Goal: Share content: Share content

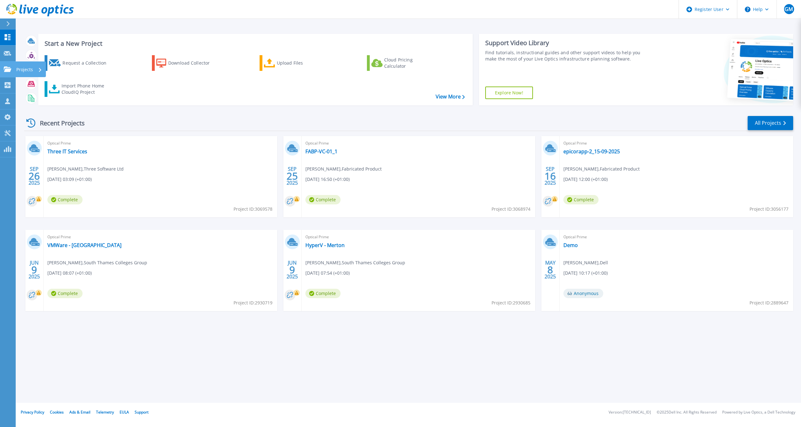
click at [24, 69] on p "Projects" at bounding box center [24, 70] width 17 height 16
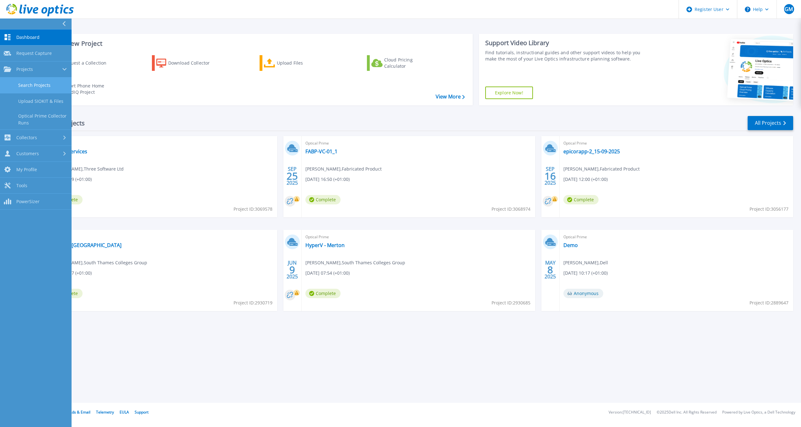
click at [37, 90] on link "Search Projects" at bounding box center [36, 86] width 72 height 16
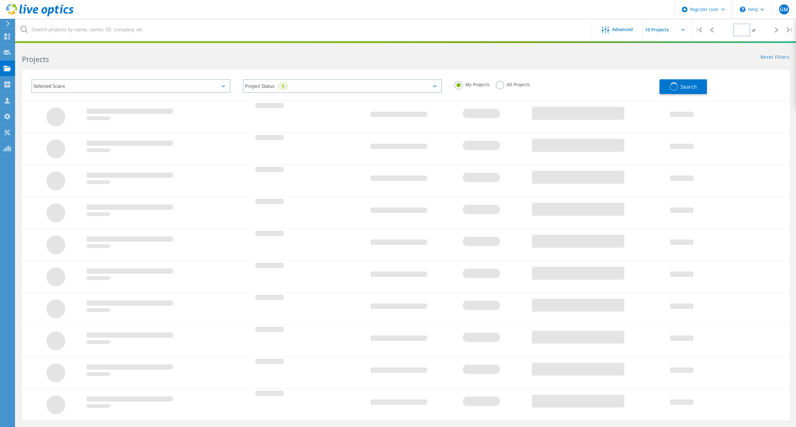
type input "1"
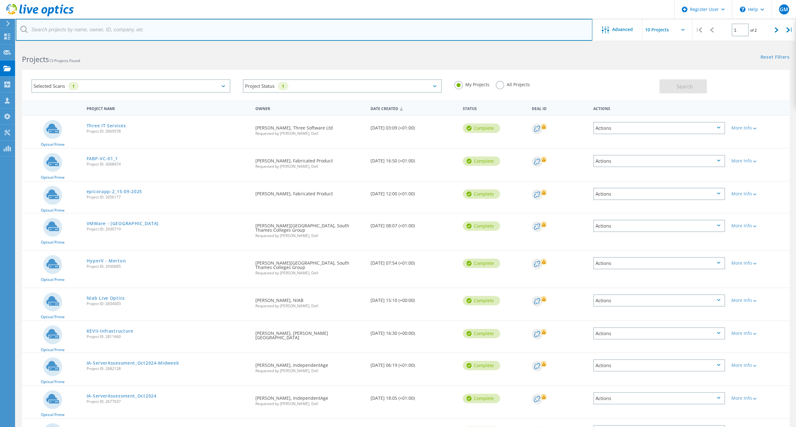
click at [103, 32] on input "text" at bounding box center [304, 30] width 577 height 22
paste input "[EMAIL_ADDRESS][DOMAIN_NAME]"
type input "[EMAIL_ADDRESS][DOMAIN_NAME]"
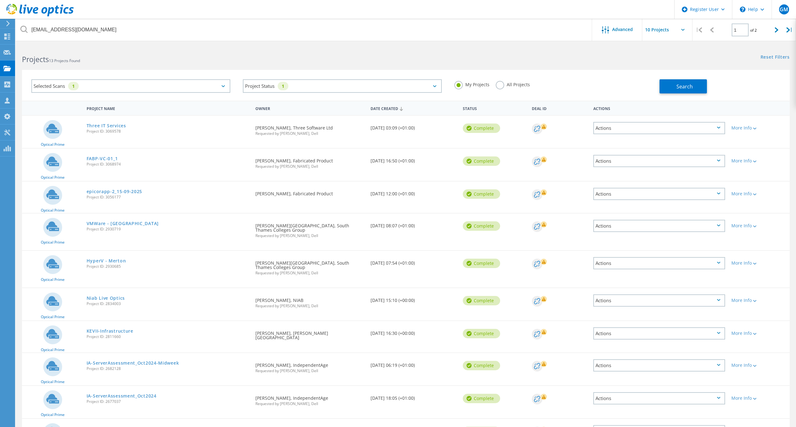
click at [487, 82] on label "My Projects" at bounding box center [471, 84] width 35 height 6
click at [0, 0] on input "My Projects" at bounding box center [0, 0] width 0 height 0
click at [499, 82] on label "All Projects" at bounding box center [513, 84] width 34 height 6
click at [0, 0] on input "All Projects" at bounding box center [0, 0] width 0 height 0
click at [697, 87] on button "Search" at bounding box center [683, 86] width 47 height 14
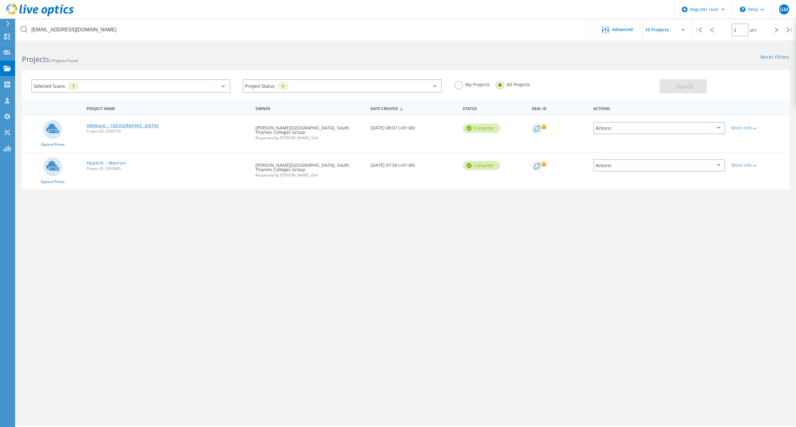
click at [122, 126] on link "VMWare - Kingston" at bounding box center [123, 126] width 72 height 4
click at [114, 161] on link "HyperV - Merton" at bounding box center [107, 163] width 40 height 4
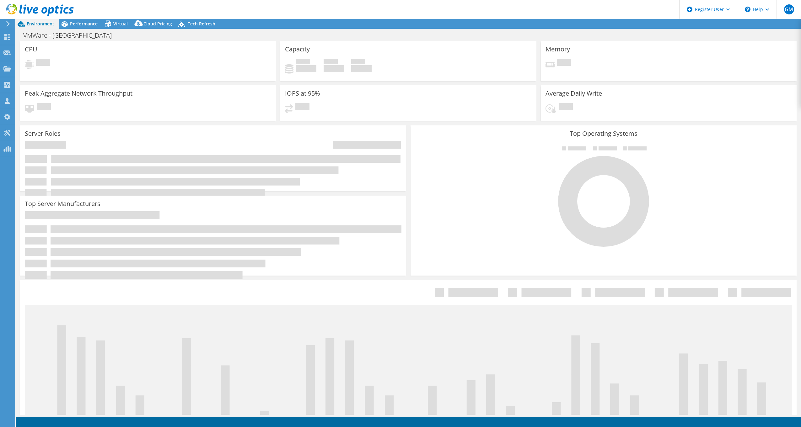
select select "EULondon"
select select "USD"
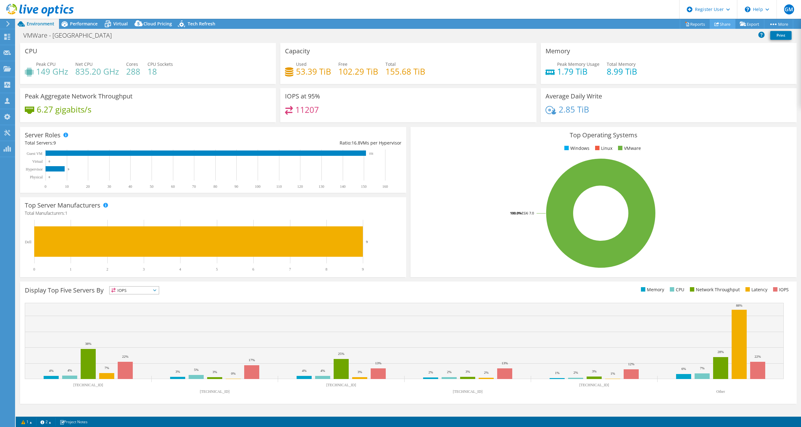
click at [726, 24] on link "Share" at bounding box center [723, 24] width 26 height 10
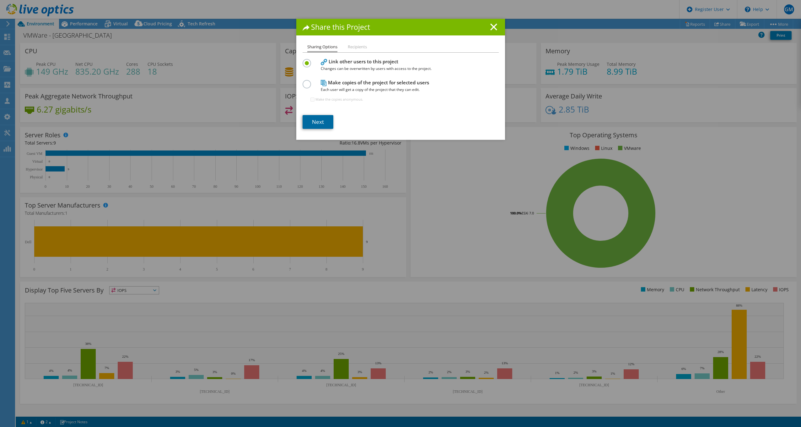
click at [313, 119] on link "Next" at bounding box center [318, 122] width 31 height 14
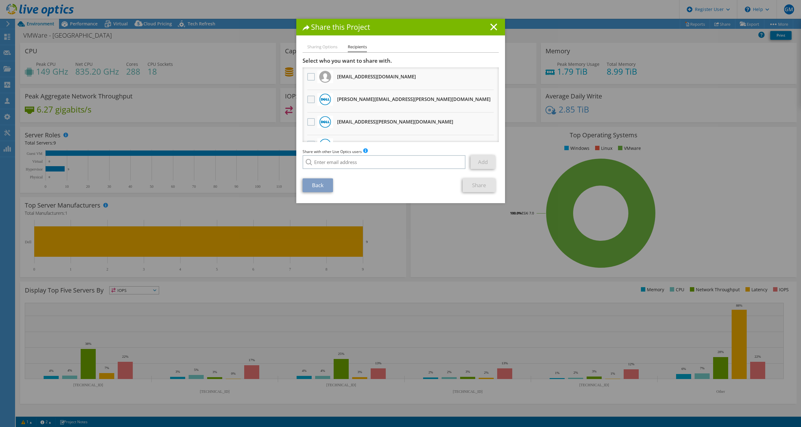
click at [307, 101] on label at bounding box center [311, 100] width 9 height 8
click at [0, 0] on input "checkbox" at bounding box center [0, 0] width 0 height 0
click at [475, 190] on link "Share" at bounding box center [479, 186] width 33 height 14
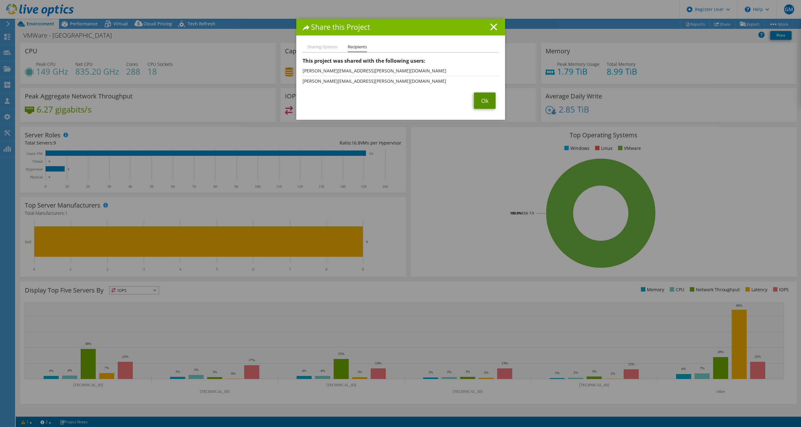
click at [481, 97] on link "Ok" at bounding box center [485, 101] width 22 height 16
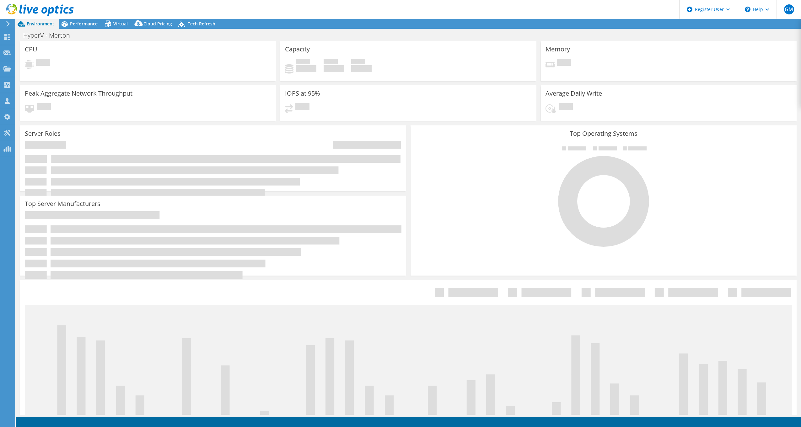
select select "USD"
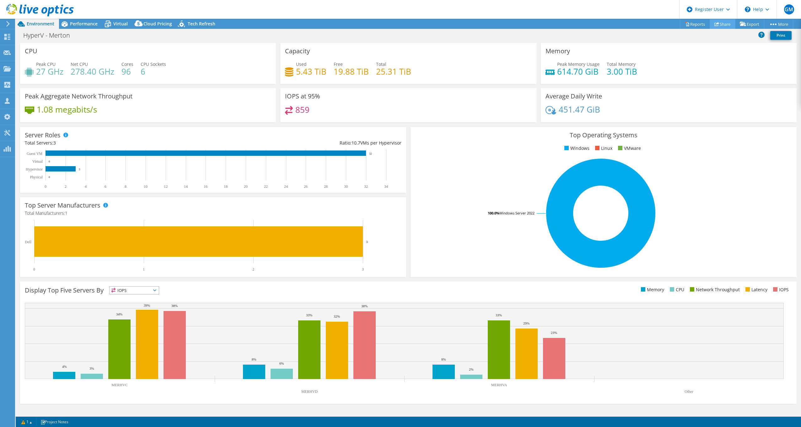
click at [720, 24] on link "Share" at bounding box center [723, 24] width 26 height 10
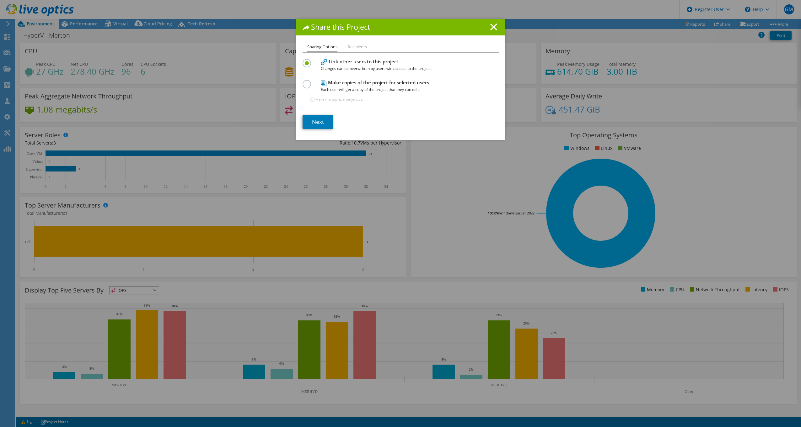
click at [332, 110] on section "Link other users to this project Changes can be overwritten by users with acces…" at bounding box center [401, 93] width 196 height 72
click at [324, 118] on link "Next" at bounding box center [318, 122] width 31 height 14
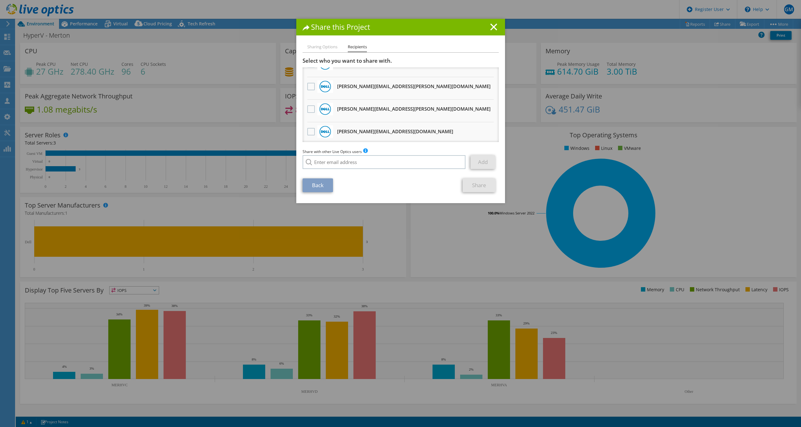
scroll to position [94, 0]
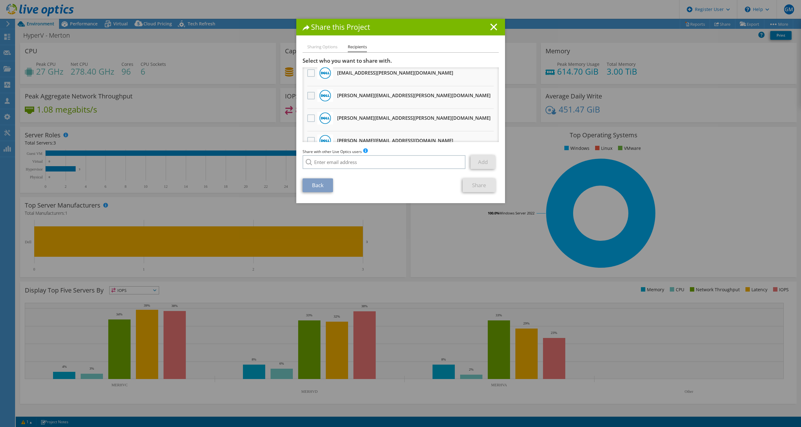
click at [307, 99] on label at bounding box center [311, 96] width 9 height 8
click at [0, 0] on input "checkbox" at bounding box center [0, 0] width 0 height 0
click at [472, 183] on link "Share" at bounding box center [479, 186] width 33 height 14
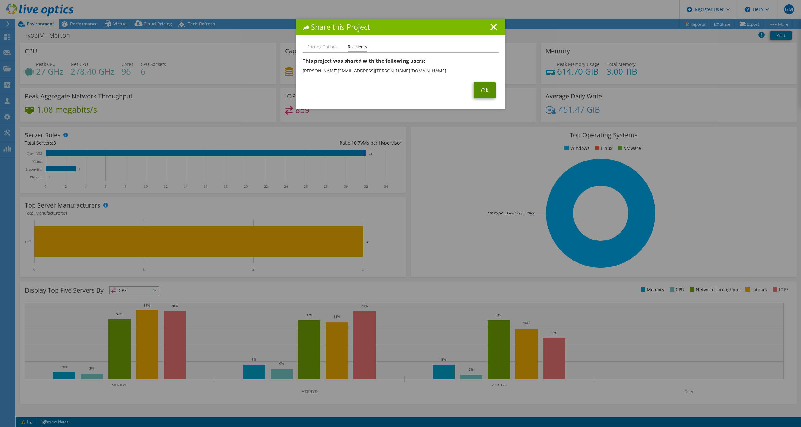
click at [475, 94] on link "Ok" at bounding box center [485, 90] width 22 height 16
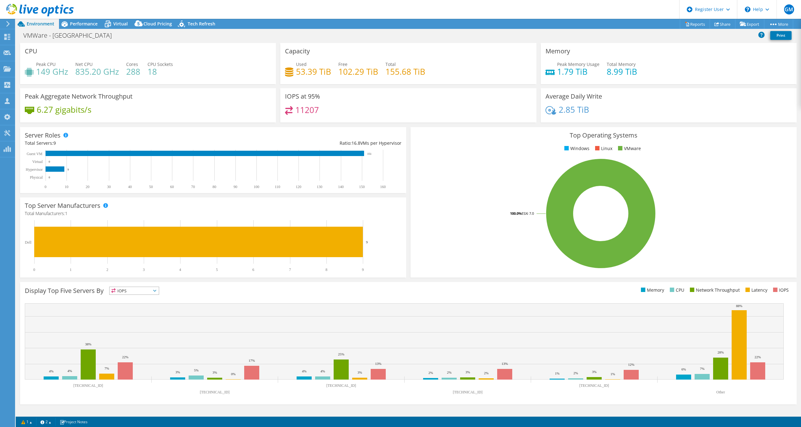
select select "EULondon"
select select "USD"
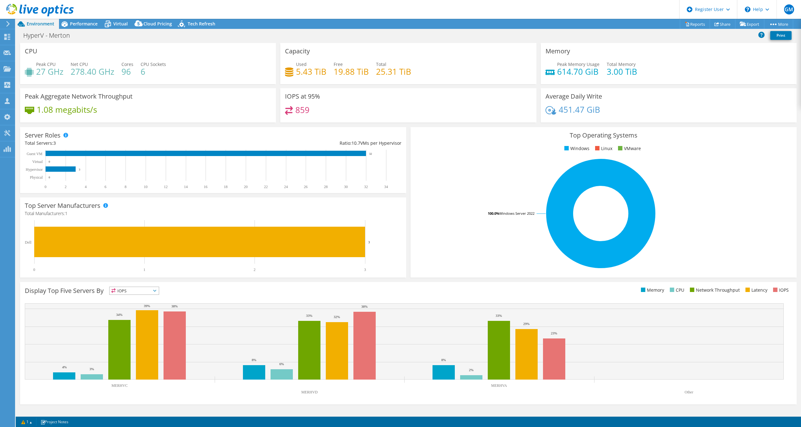
select select "USD"
